Goal: Find specific page/section: Find specific page/section

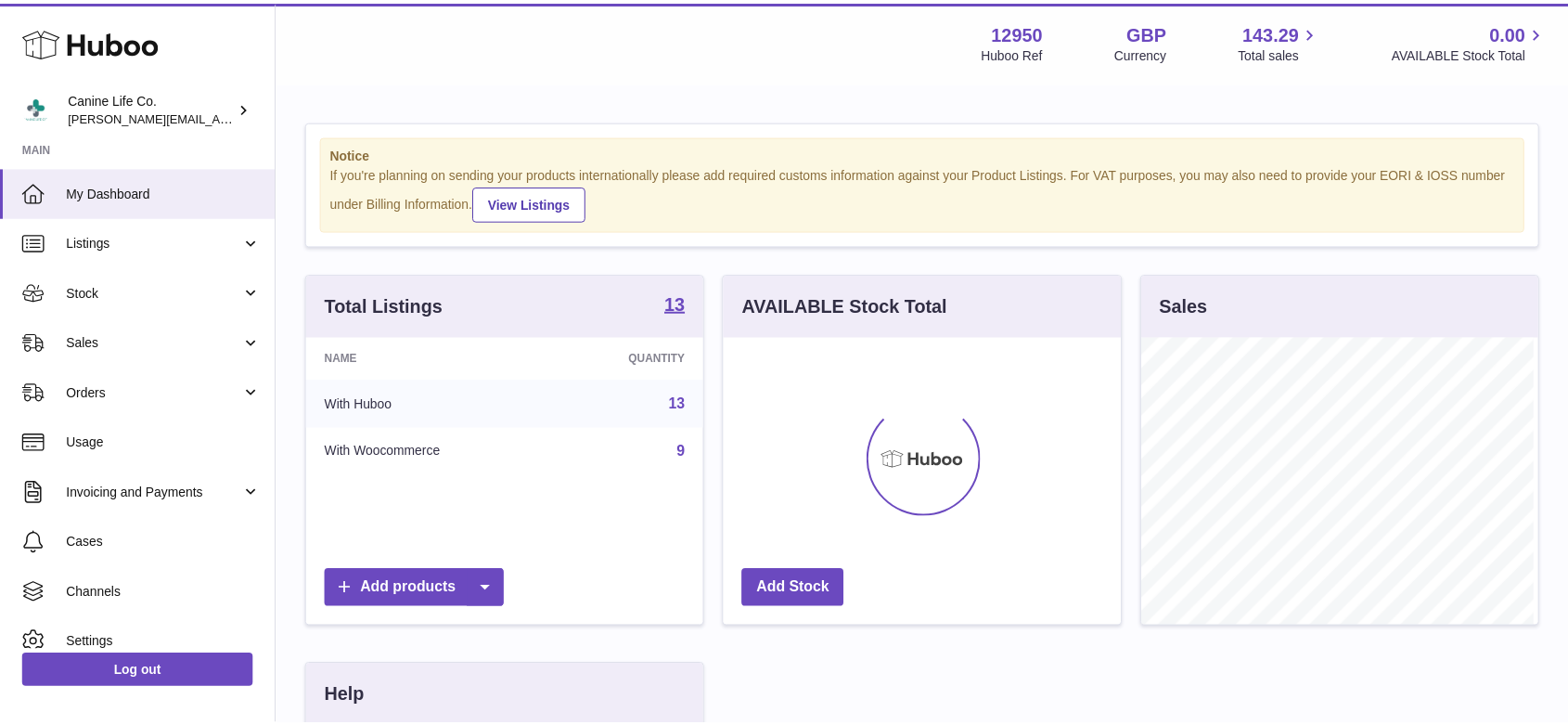
scroll to position [290, 401]
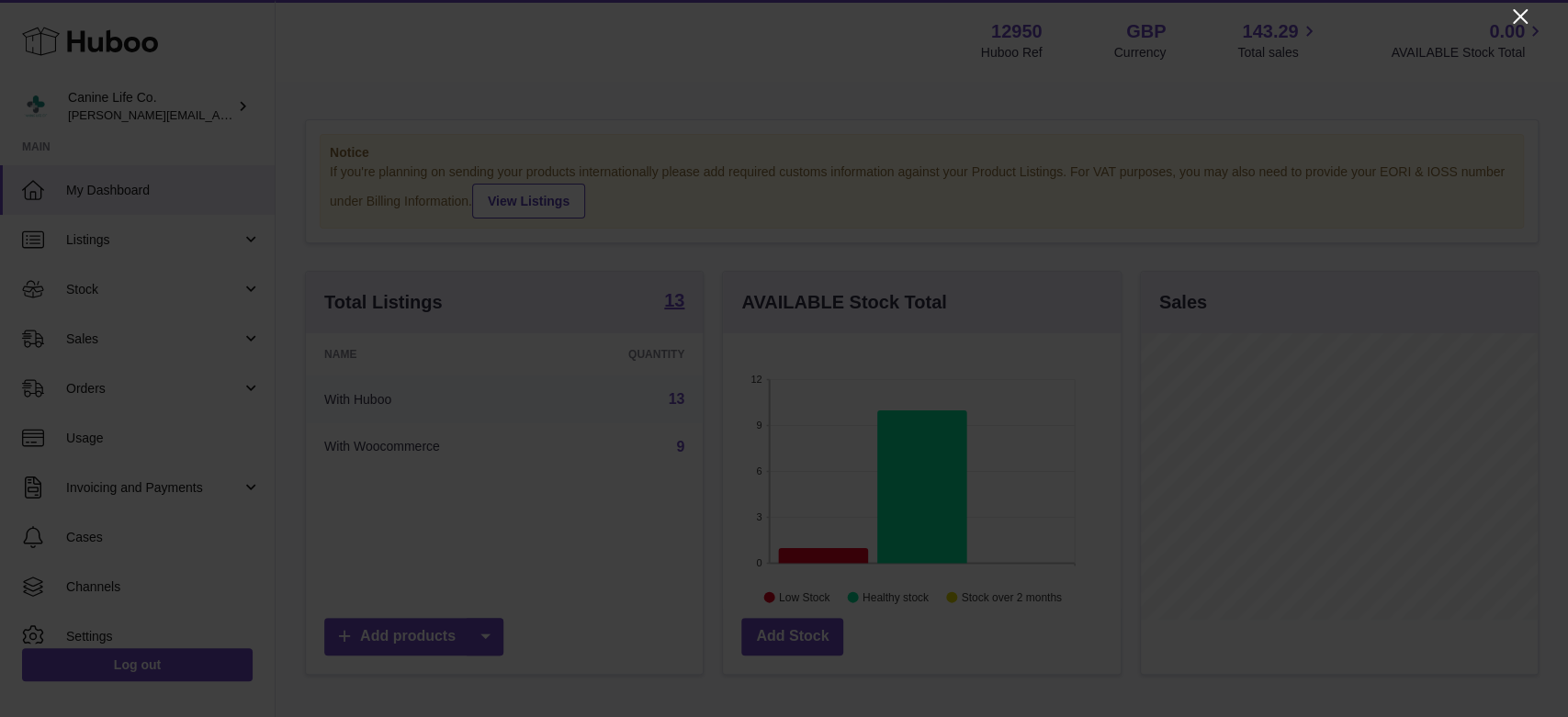
click at [1517, 21] on icon "Close" at bounding box center [1520, 17] width 22 height 22
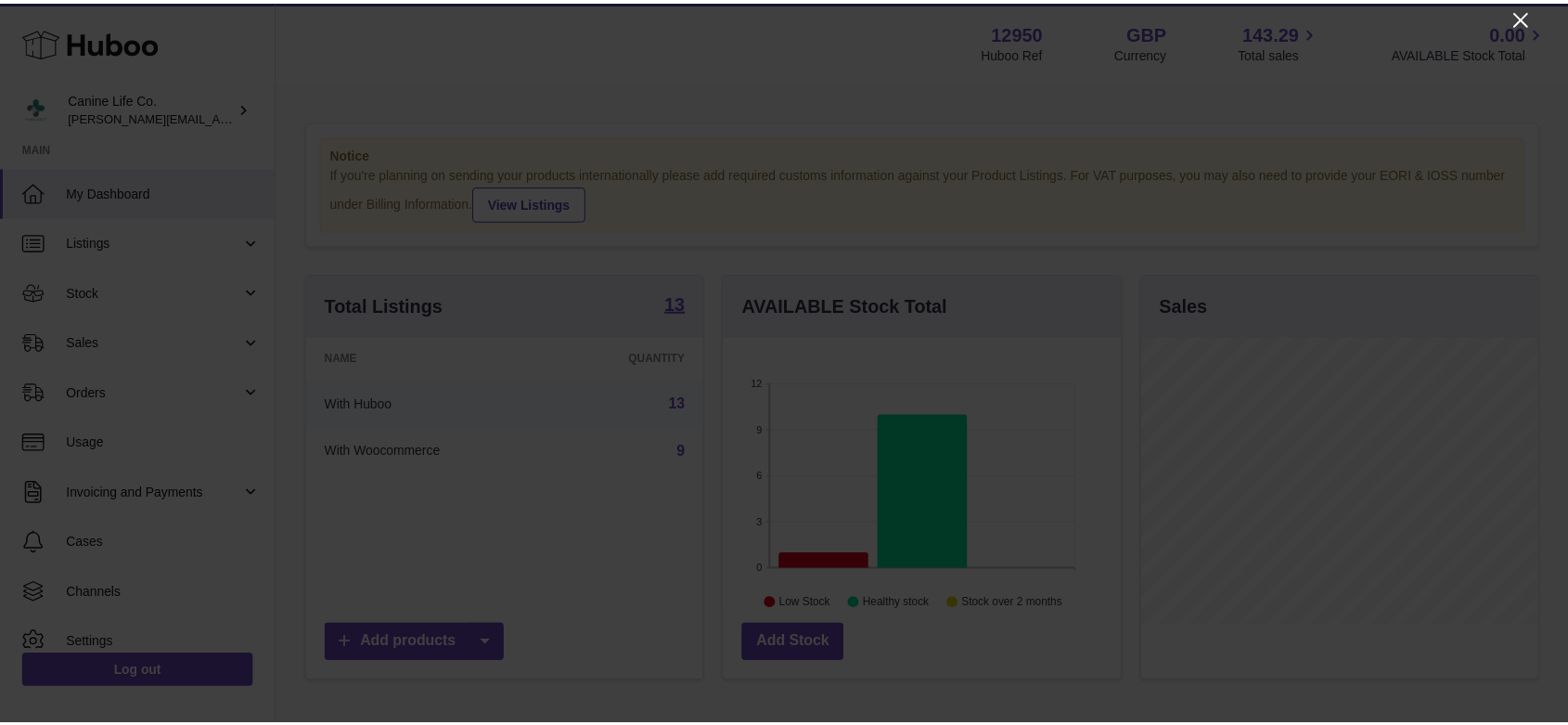
scroll to position [927692, 927403]
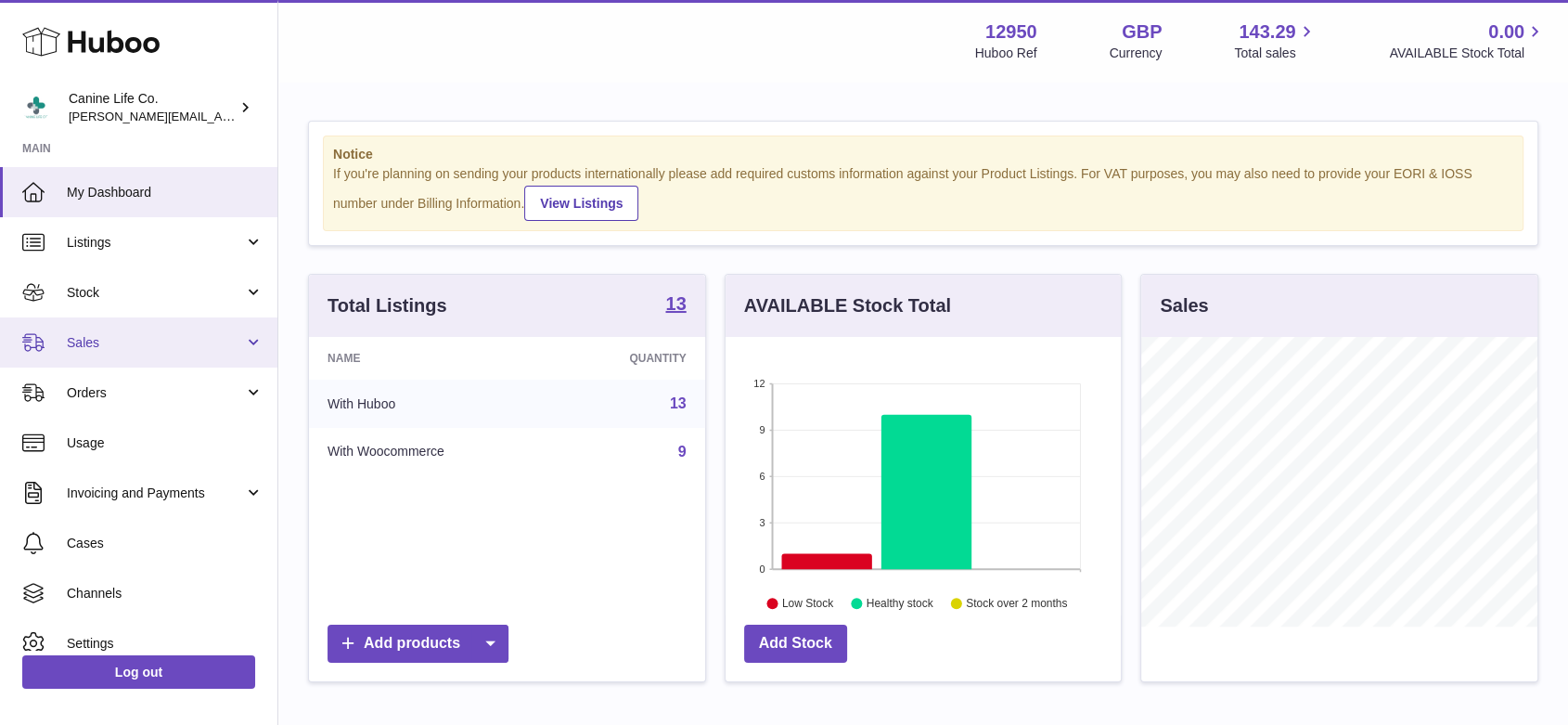
click at [139, 352] on link "Sales" at bounding box center [138, 342] width 277 height 50
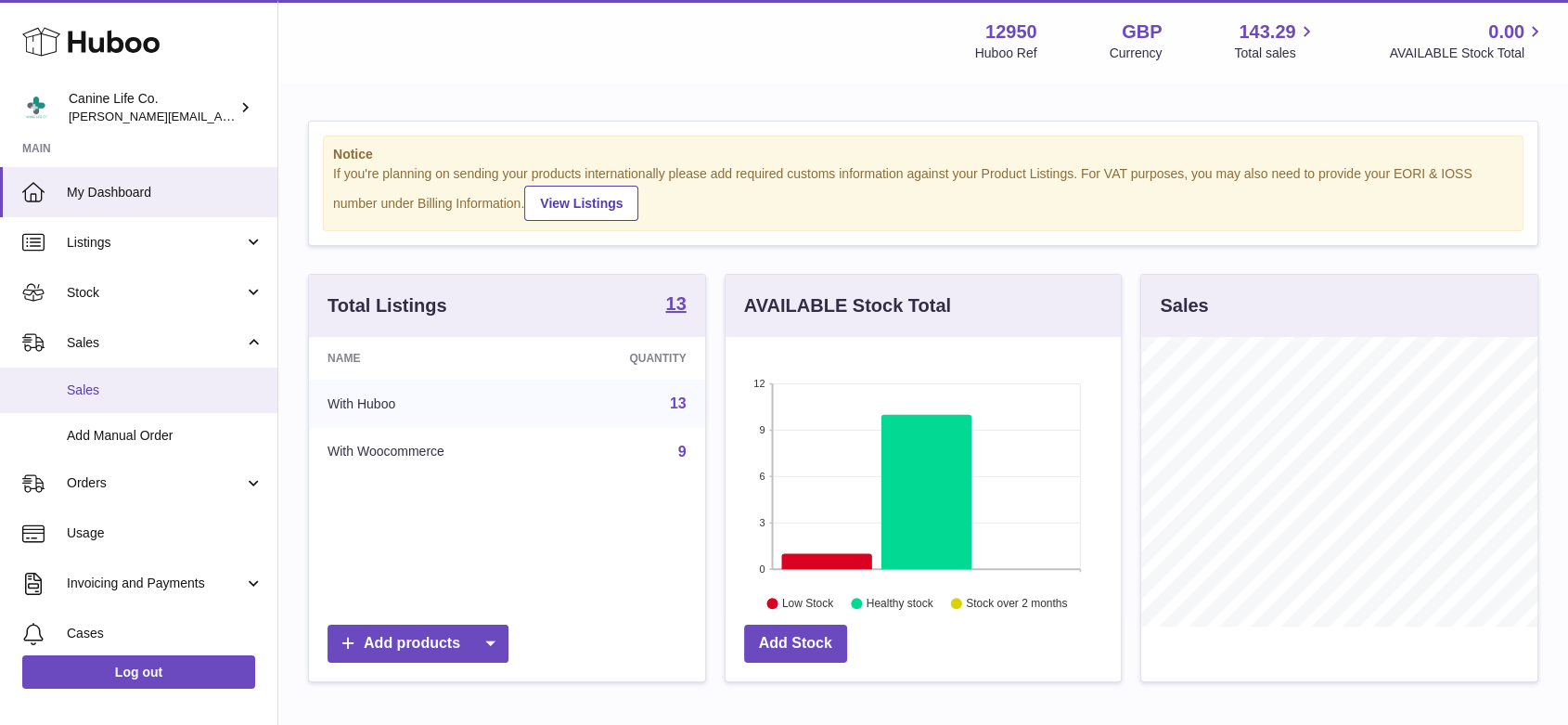
click at [134, 404] on link "Sales" at bounding box center [138, 390] width 277 height 45
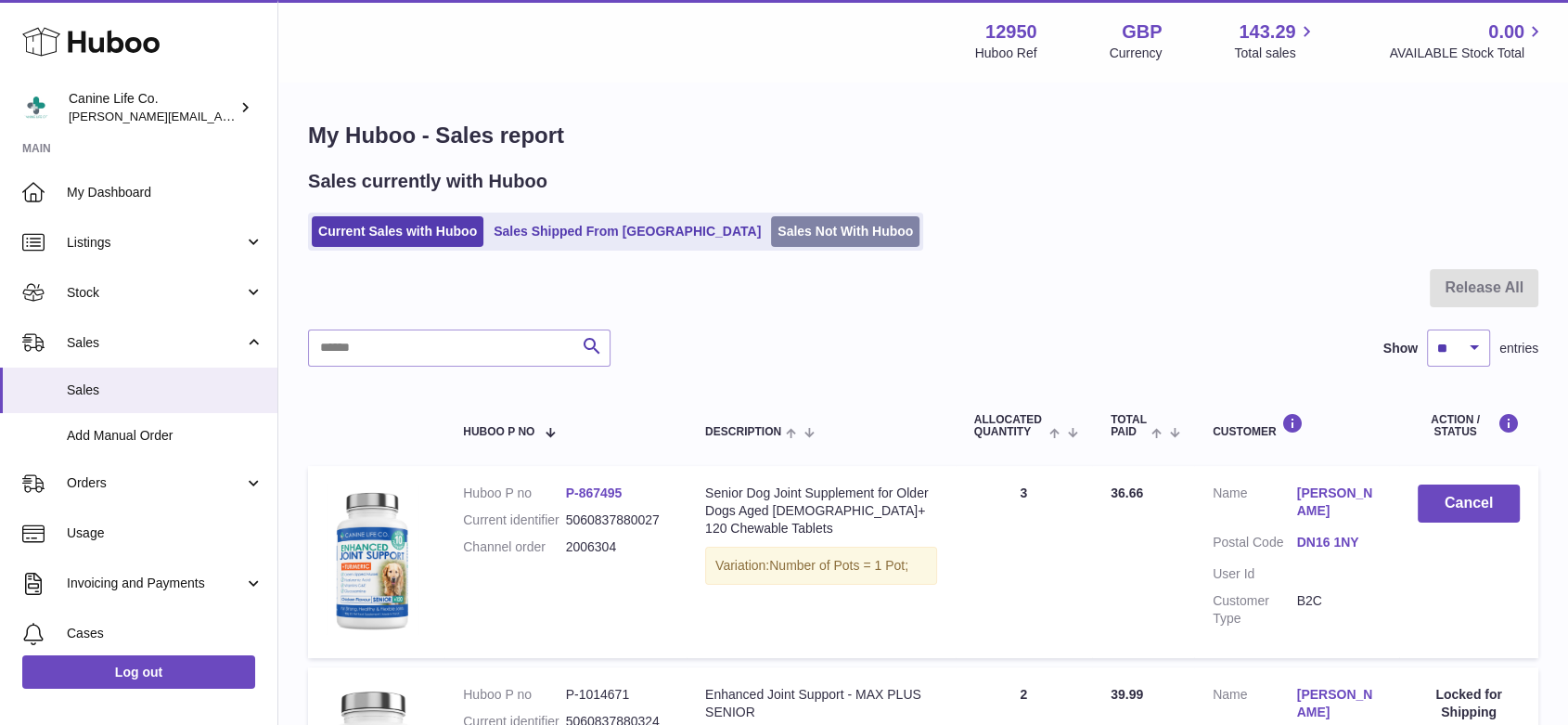
click at [776, 230] on link "Sales Not With Huboo" at bounding box center [845, 231] width 149 height 30
